Goal: Complete application form: Complete application form

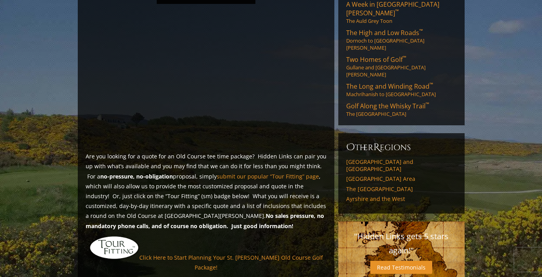
scroll to position [515, 0]
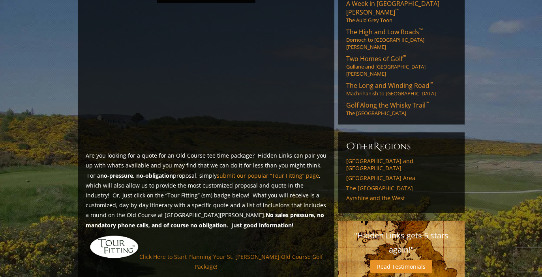
click at [270, 253] on link "Click Here to Start Planning Your St. [PERSON_NAME] Old Course Golf Package!" at bounding box center [231, 261] width 184 height 17
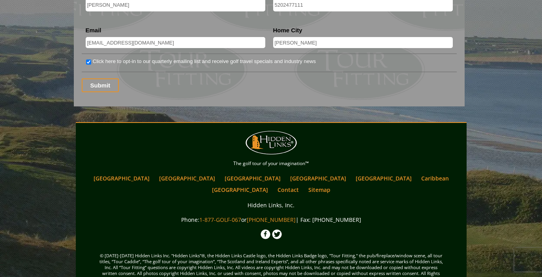
scroll to position [1131, 0]
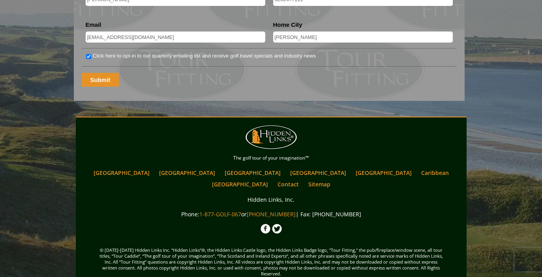
click at [98, 73] on input "Submit" at bounding box center [100, 80] width 37 height 14
